Goal: Task Accomplishment & Management: Use online tool/utility

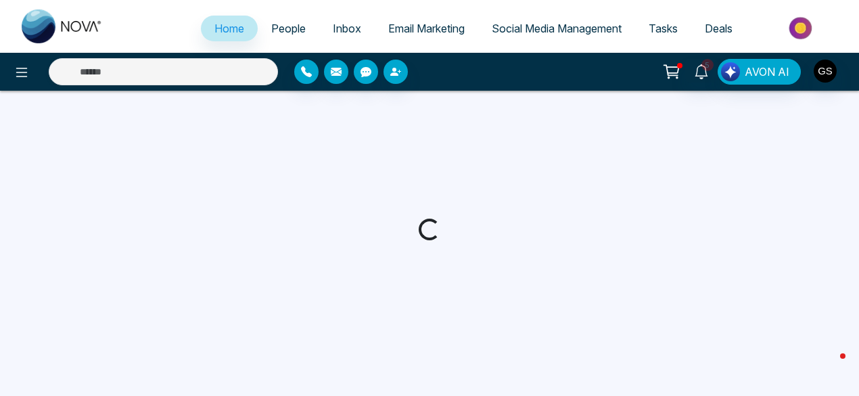
select select "*"
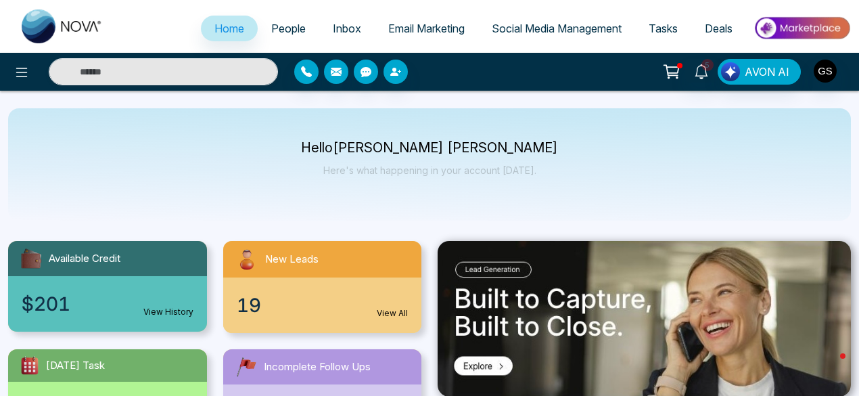
click at [387, 309] on link "View All" at bounding box center [392, 313] width 31 height 12
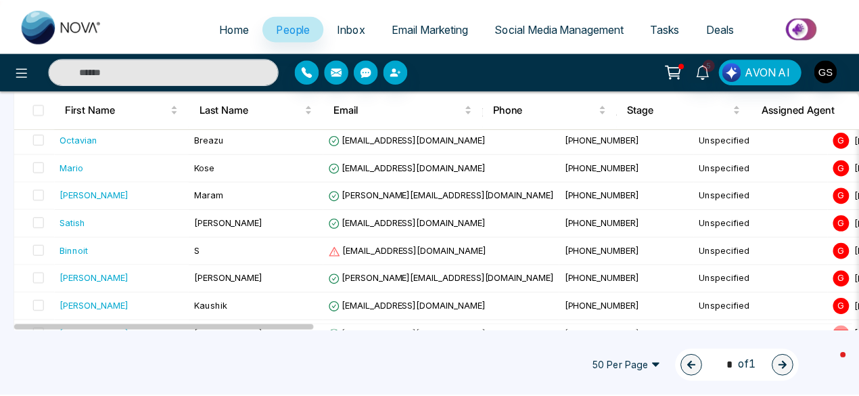
scroll to position [249, 0]
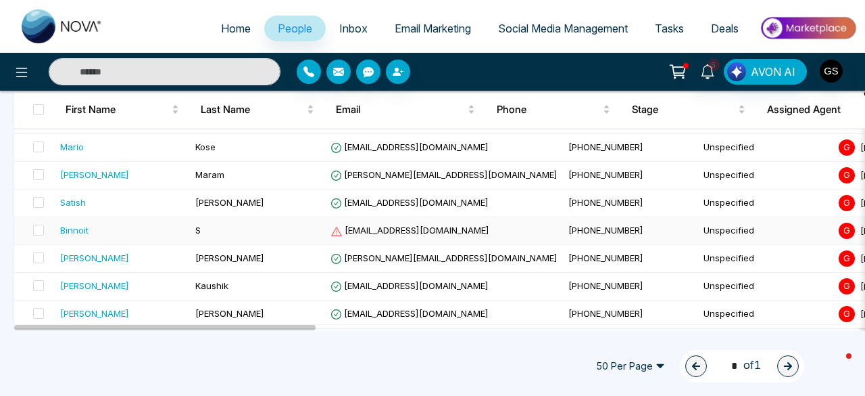
click at [375, 228] on span "[EMAIL_ADDRESS][DOMAIN_NAME]" at bounding box center [410, 229] width 159 height 11
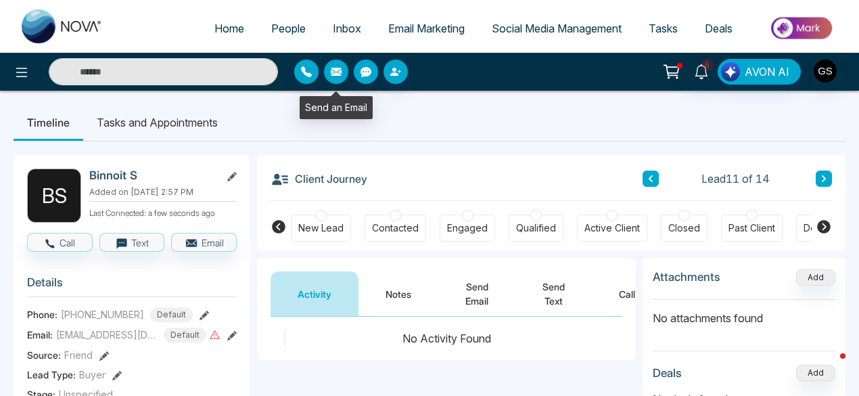
click at [339, 70] on icon "button" at bounding box center [336, 72] width 11 height 8
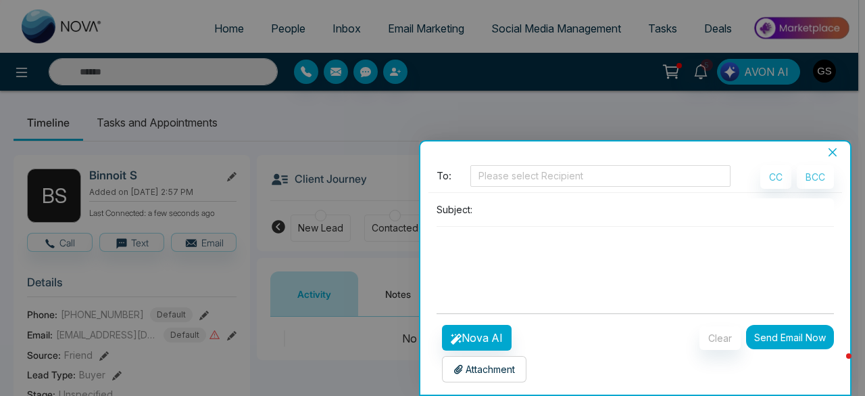
click at [835, 151] on icon "close" at bounding box center [833, 152] width 11 height 11
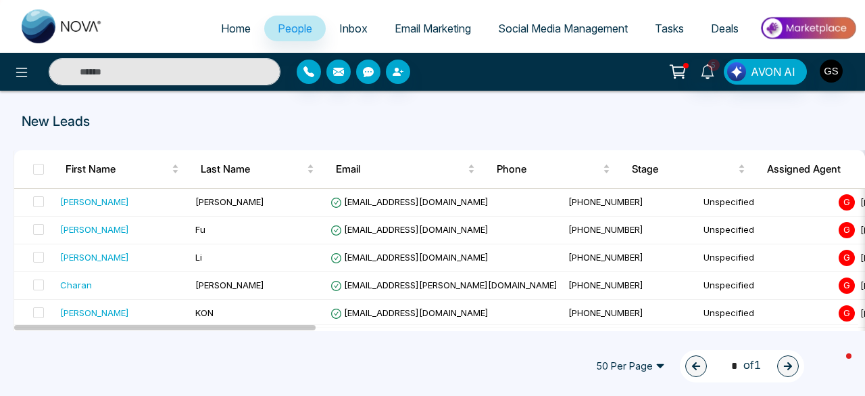
click at [419, 24] on span "Email Marketing" at bounding box center [433, 29] width 76 height 14
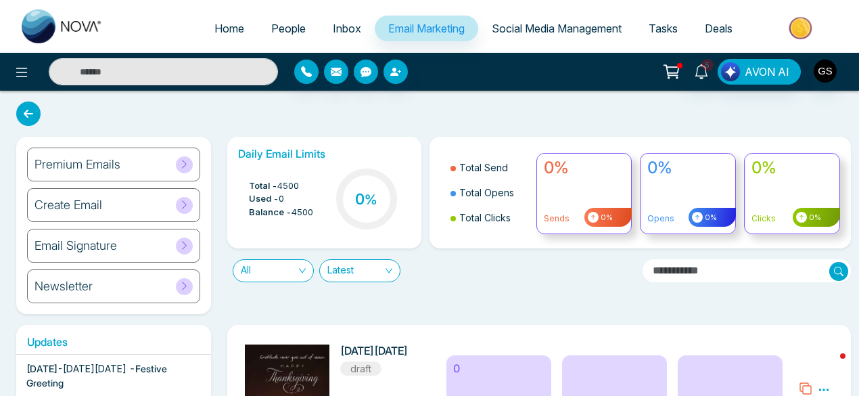
click at [188, 200] on icon at bounding box center [184, 204] width 10 height 10
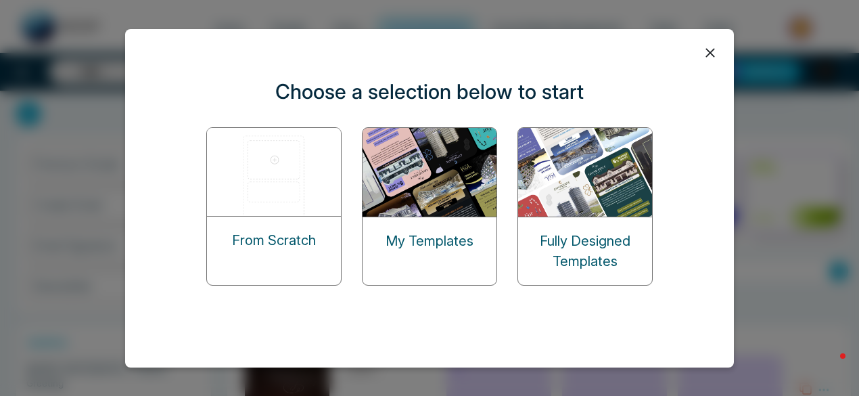
click at [292, 215] on img at bounding box center [274, 172] width 135 height 88
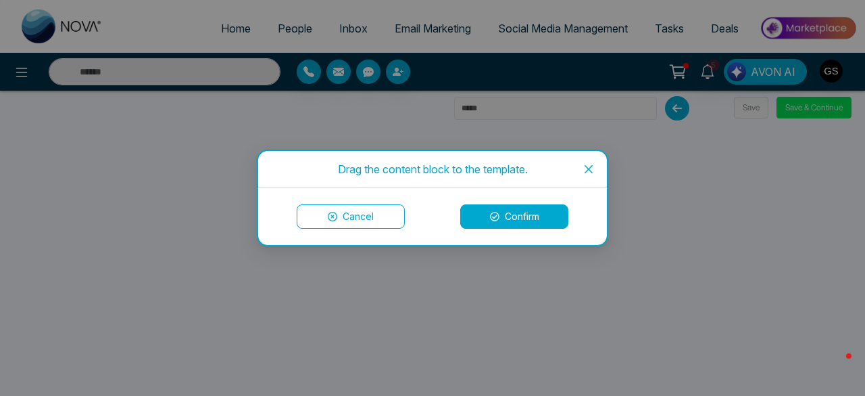
click at [506, 218] on button "Confirm" at bounding box center [514, 216] width 108 height 24
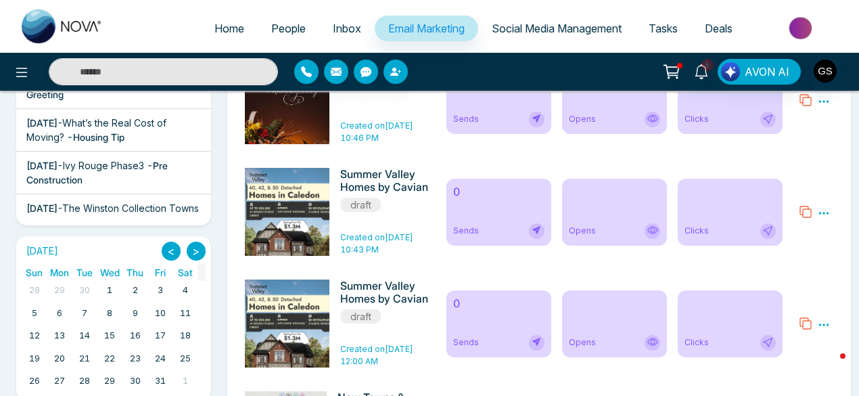
scroll to position [185, 0]
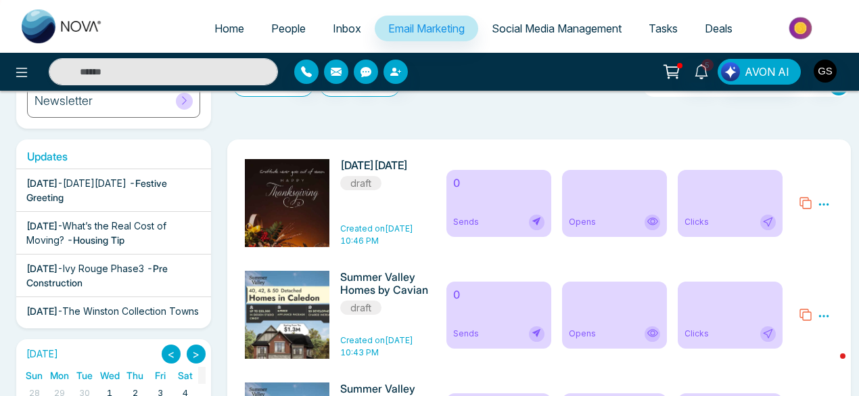
click at [138, 189] on div "[DATE] - [DATE][DATE] - Festive Greeting" at bounding box center [113, 190] width 174 height 28
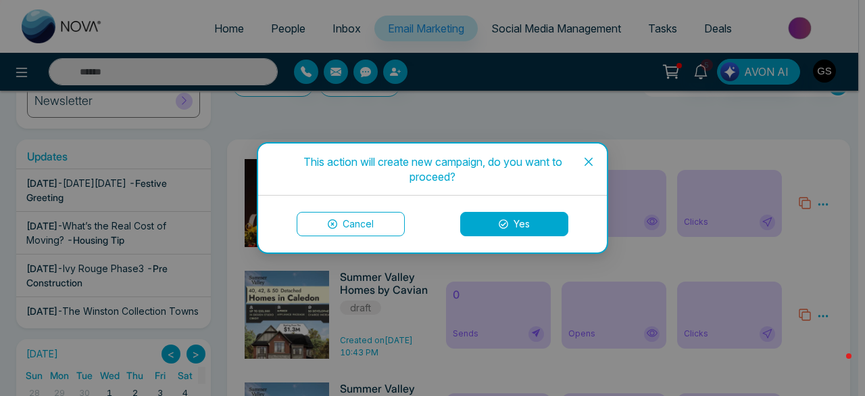
click at [537, 216] on button "Yes" at bounding box center [514, 224] width 108 height 24
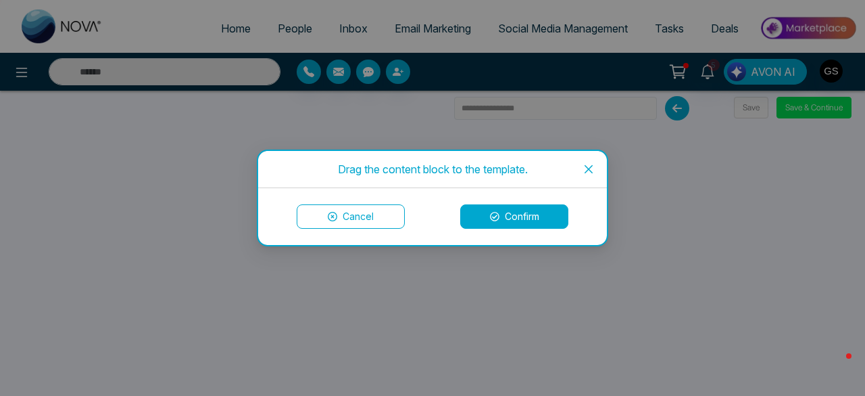
click at [590, 167] on icon "close" at bounding box center [589, 169] width 8 height 8
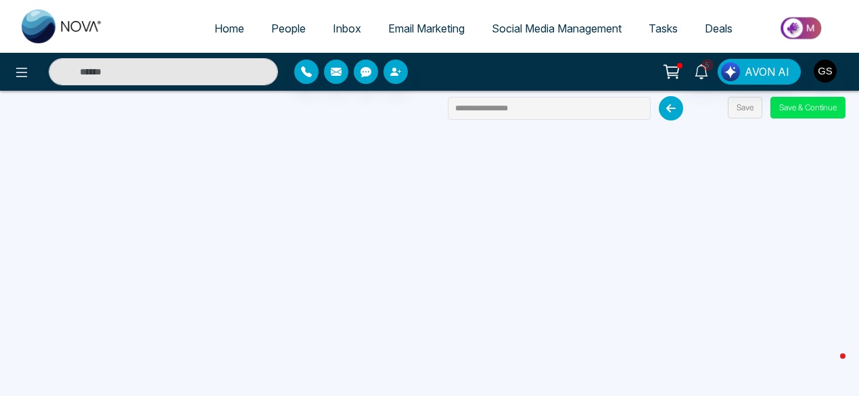
click at [671, 108] on icon at bounding box center [671, 108] width 24 height 24
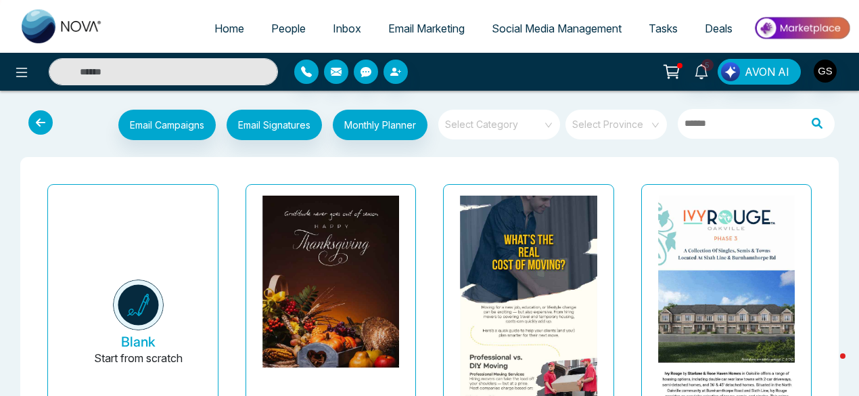
click at [146, 304] on img at bounding box center [138, 304] width 51 height 51
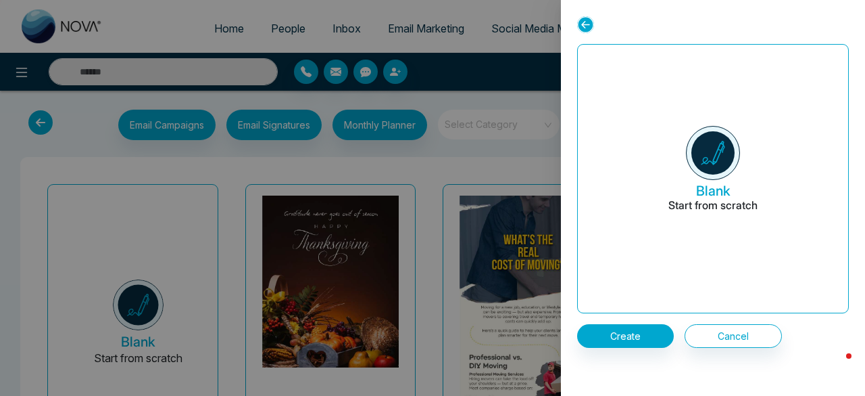
click at [709, 170] on img at bounding box center [713, 153] width 54 height 54
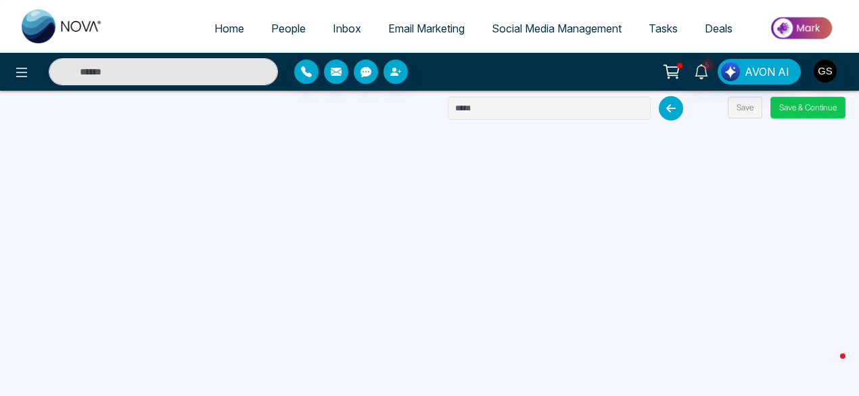
click at [818, 102] on button "Save & Continue" at bounding box center [807, 108] width 75 height 22
click at [803, 103] on button "Save & Continue" at bounding box center [807, 108] width 75 height 22
click at [829, 103] on button "Save & Continue" at bounding box center [807, 108] width 75 height 22
click at [543, 105] on input "text" at bounding box center [549, 108] width 203 height 23
click at [543, 105] on input "**********" at bounding box center [549, 108] width 203 height 23
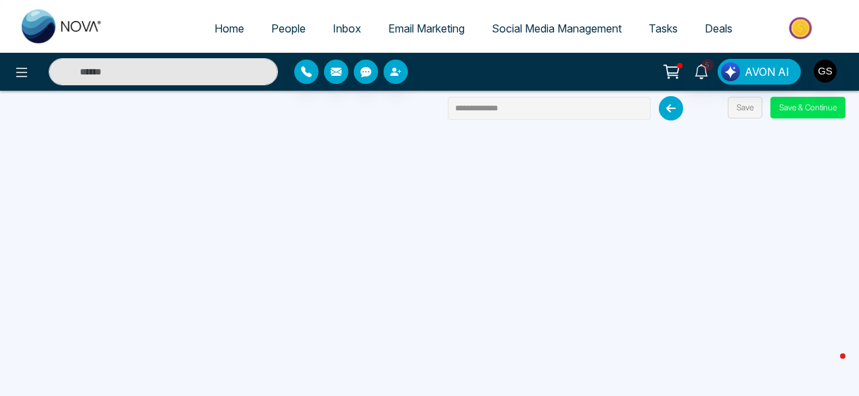
click at [454, 112] on input "**********" at bounding box center [549, 108] width 203 height 23
type input "**********"
click at [819, 114] on button "Save & Continue" at bounding box center [807, 108] width 75 height 22
click at [818, 107] on button "Save & Continue" at bounding box center [807, 108] width 75 height 22
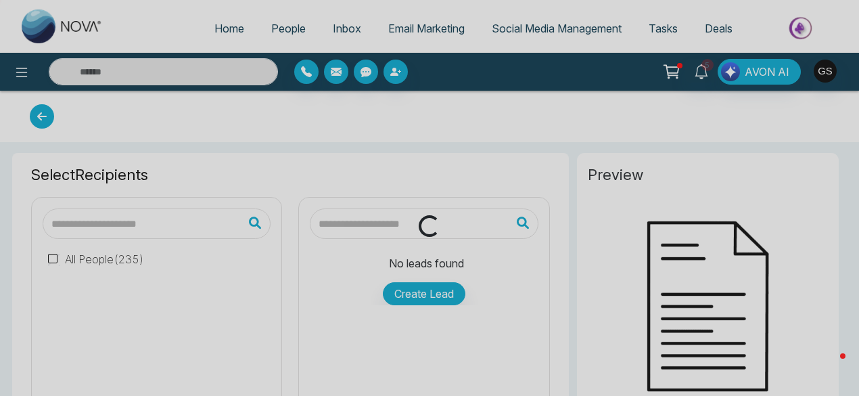
type input "**********"
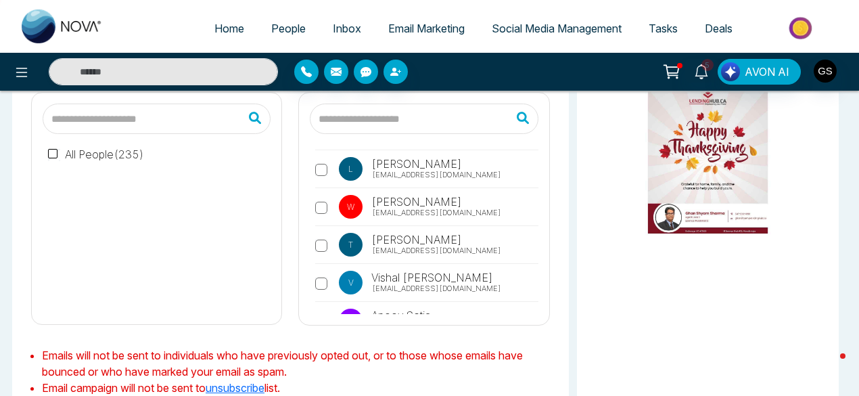
scroll to position [642, 0]
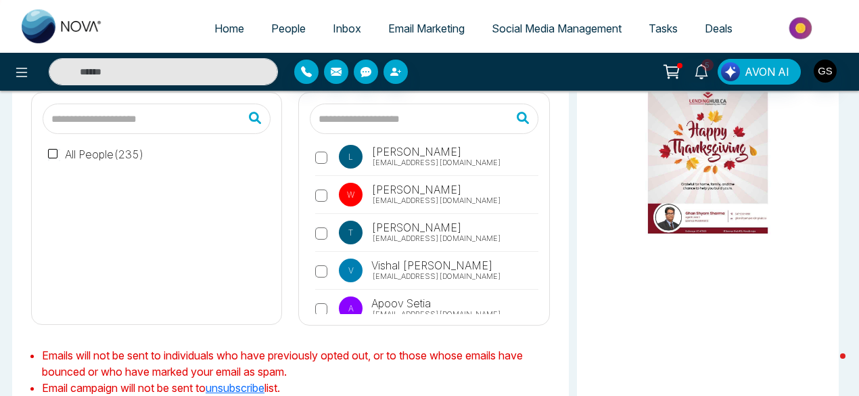
click at [322, 334] on label "H [PERSON_NAME] [EMAIL_ADDRESS][DOMAIN_NAME]" at bounding box center [426, 357] width 222 height 47
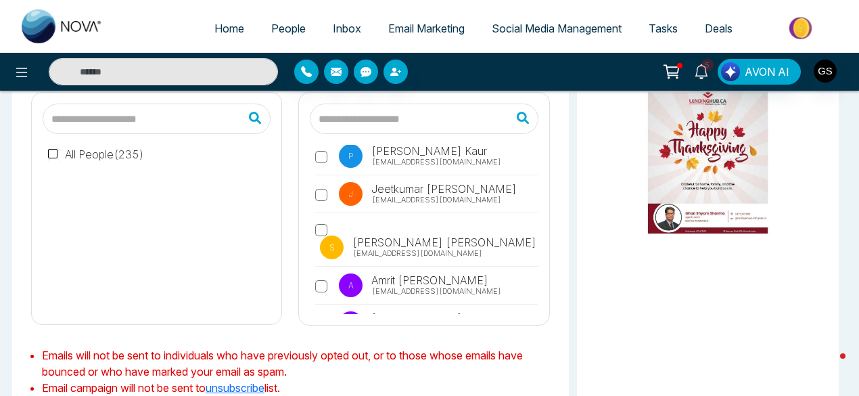
scroll to position [2184, 0]
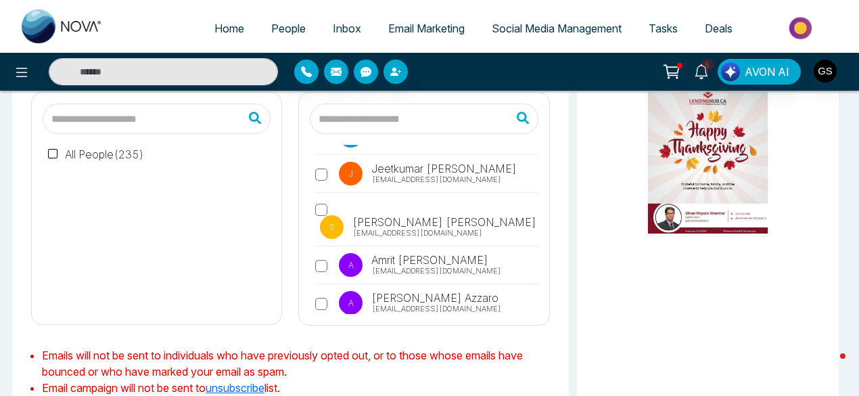
click at [534, 313] on div "V [PERSON_NAME] [EMAIL_ADDRESS][DOMAIN_NAME] F [PERSON_NAME] [EMAIL_ADDRESS][DO…" at bounding box center [423, 209] width 249 height 232
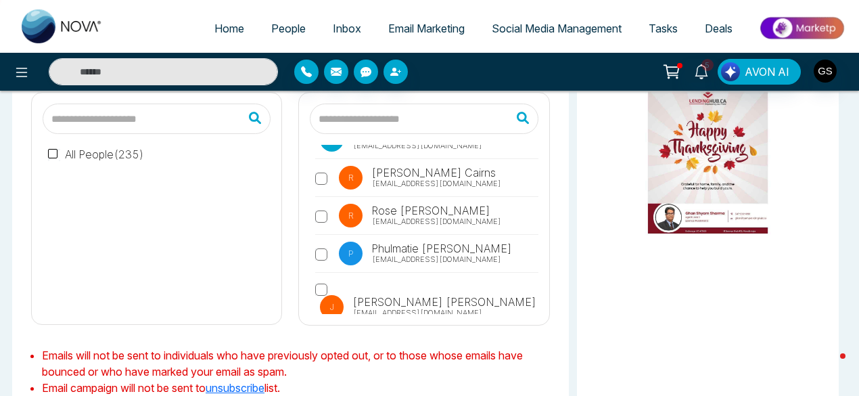
scroll to position [5159, 0]
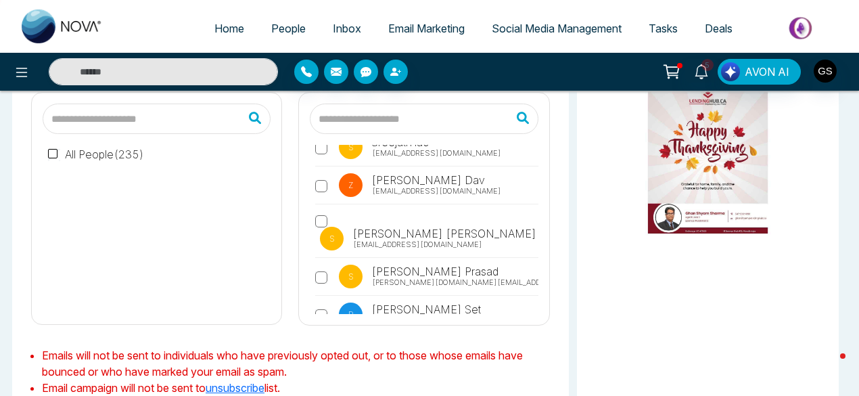
scroll to position [6196, 0]
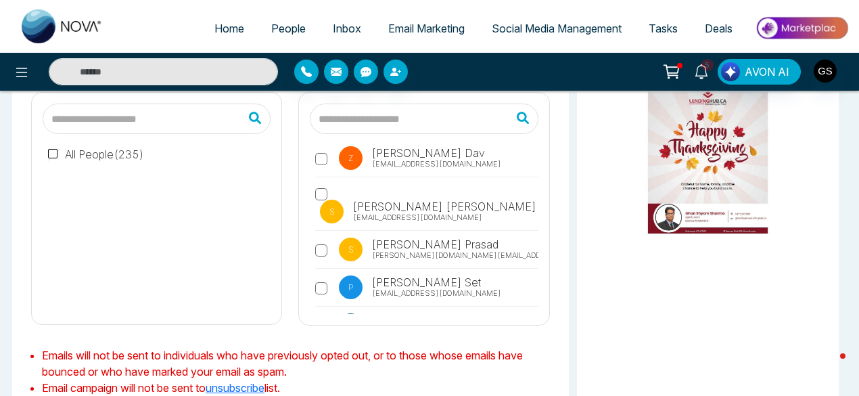
click at [535, 313] on div "V [PERSON_NAME] [EMAIL_ADDRESS][DOMAIN_NAME] F [PERSON_NAME] [EMAIL_ADDRESS][DO…" at bounding box center [423, 209] width 249 height 232
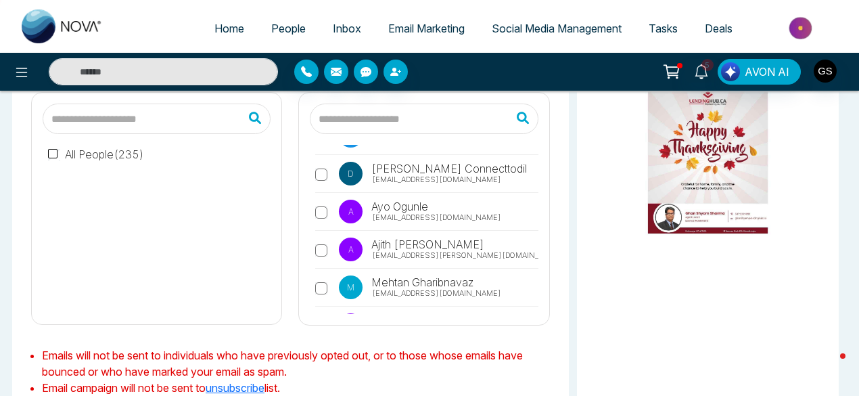
click at [535, 312] on div "V [PERSON_NAME] [EMAIL_ADDRESS][DOMAIN_NAME] F [PERSON_NAME] [EMAIL_ADDRESS][DO…" at bounding box center [423, 209] width 249 height 232
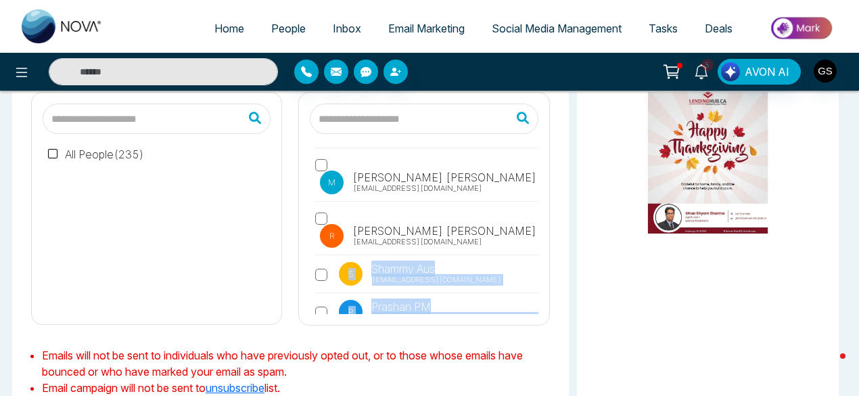
scroll to position [7155, 0]
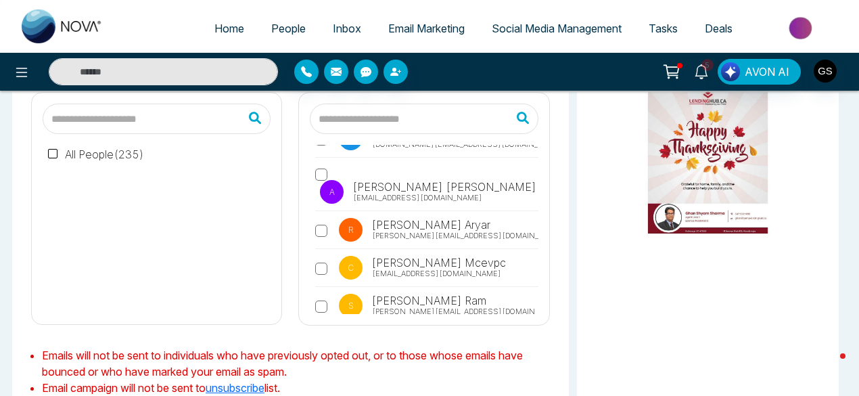
scroll to position [7317, 0]
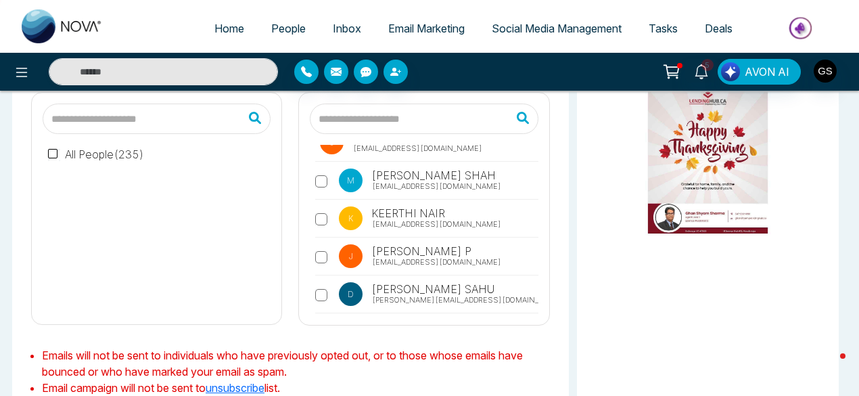
scroll to position [7615, 0]
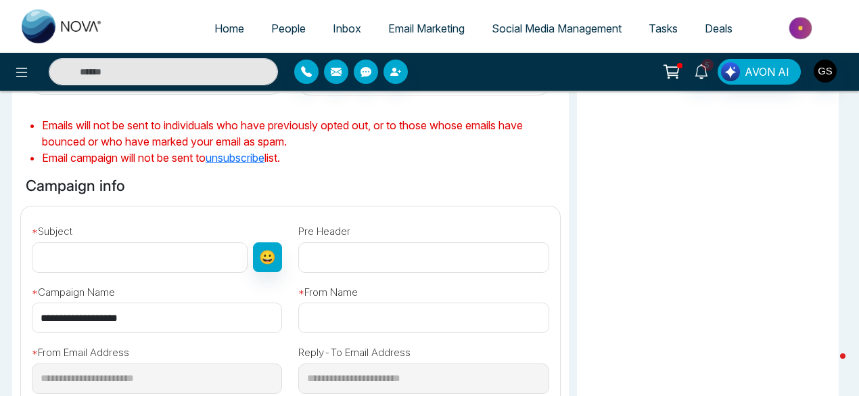
scroll to position [362, 0]
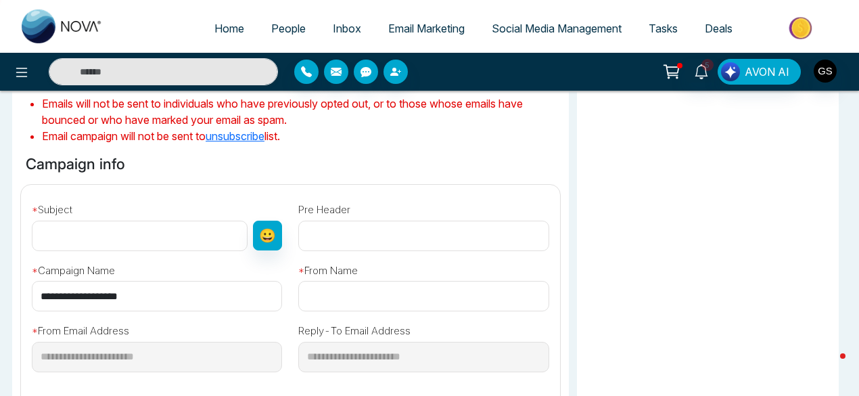
click at [119, 236] on input "text" at bounding box center [140, 235] width 216 height 30
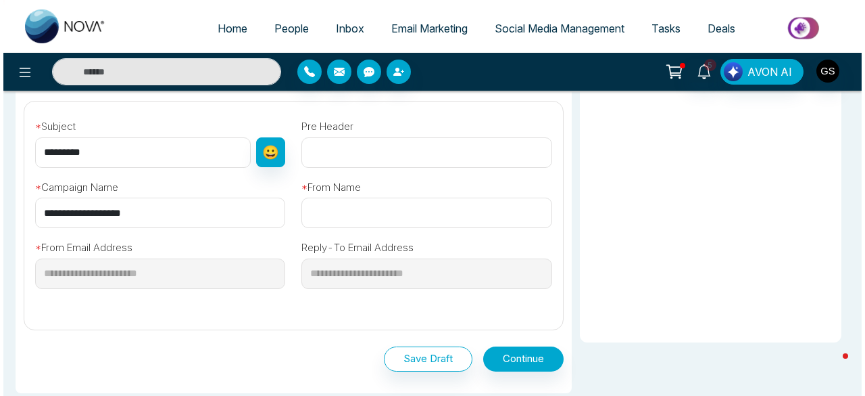
scroll to position [465, 0]
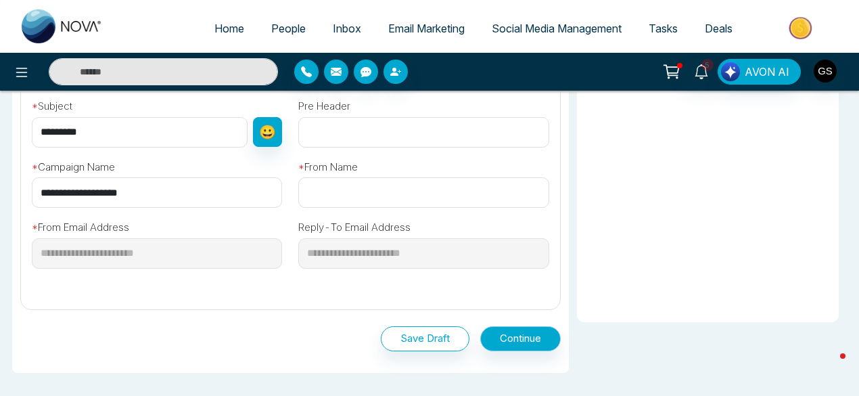
type input "*********"
click at [529, 336] on button "Continue" at bounding box center [520, 338] width 80 height 25
type input "**********"
click at [533, 337] on button "Continue" at bounding box center [520, 338] width 80 height 25
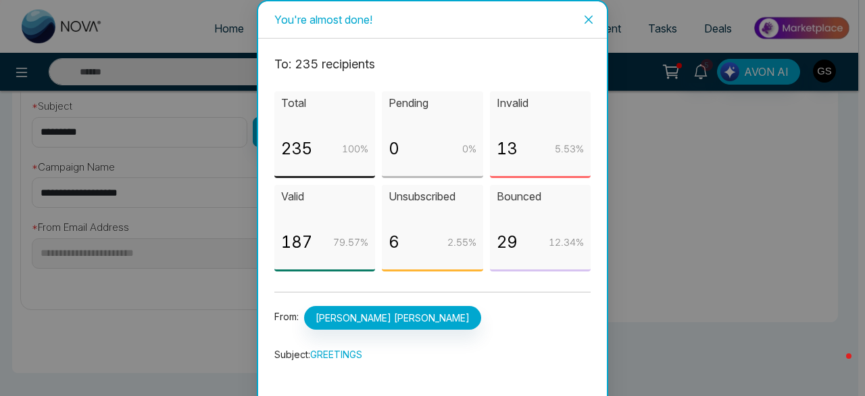
scroll to position [64, 0]
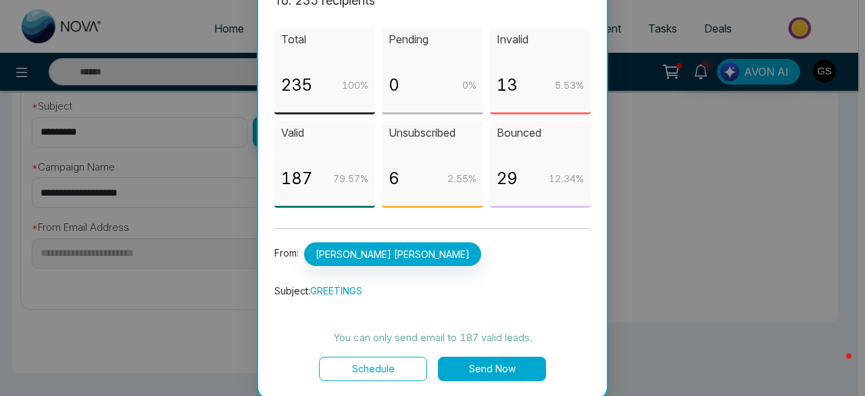
click at [497, 363] on button "Send Now" at bounding box center [492, 368] width 108 height 24
